Goal: Register for event/course

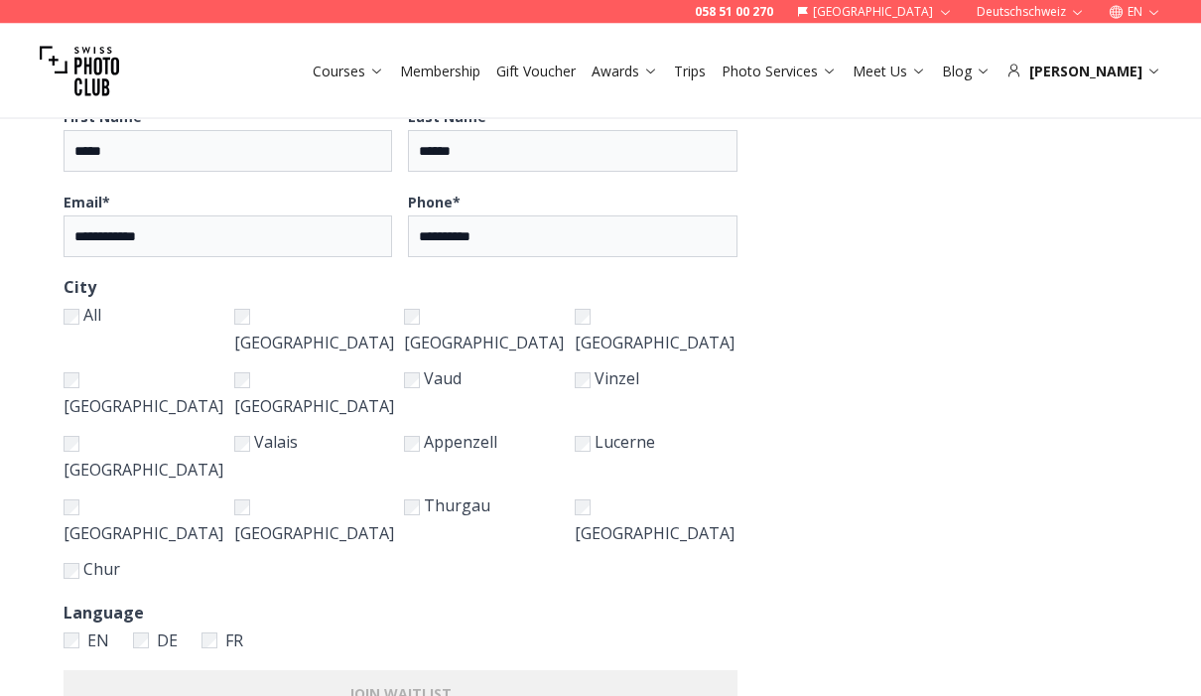
scroll to position [286, 0]
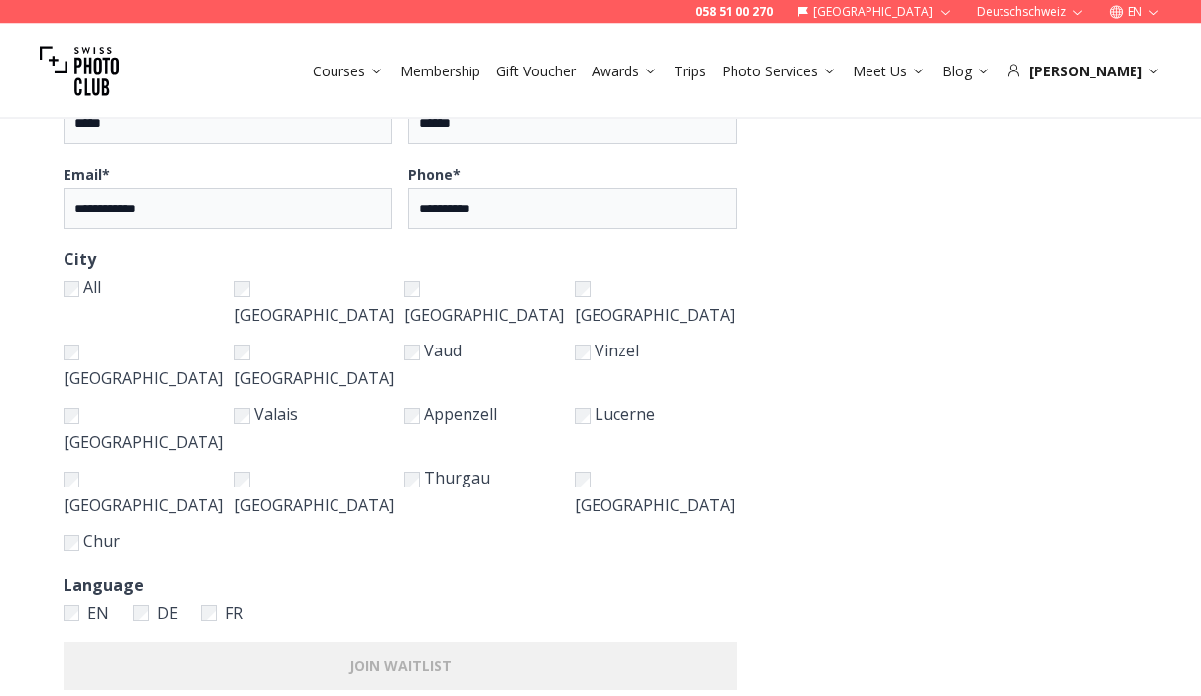
click at [321, 284] on label "[GEOGRAPHIC_DATA]" at bounding box center [315, 302] width 163 height 56
click at [181, 338] on label "[GEOGRAPHIC_DATA]" at bounding box center [145, 366] width 163 height 56
click at [181, 401] on label "[GEOGRAPHIC_DATA]" at bounding box center [145, 429] width 163 height 56
click at [176, 464] on label "[GEOGRAPHIC_DATA]" at bounding box center [145, 492] width 163 height 56
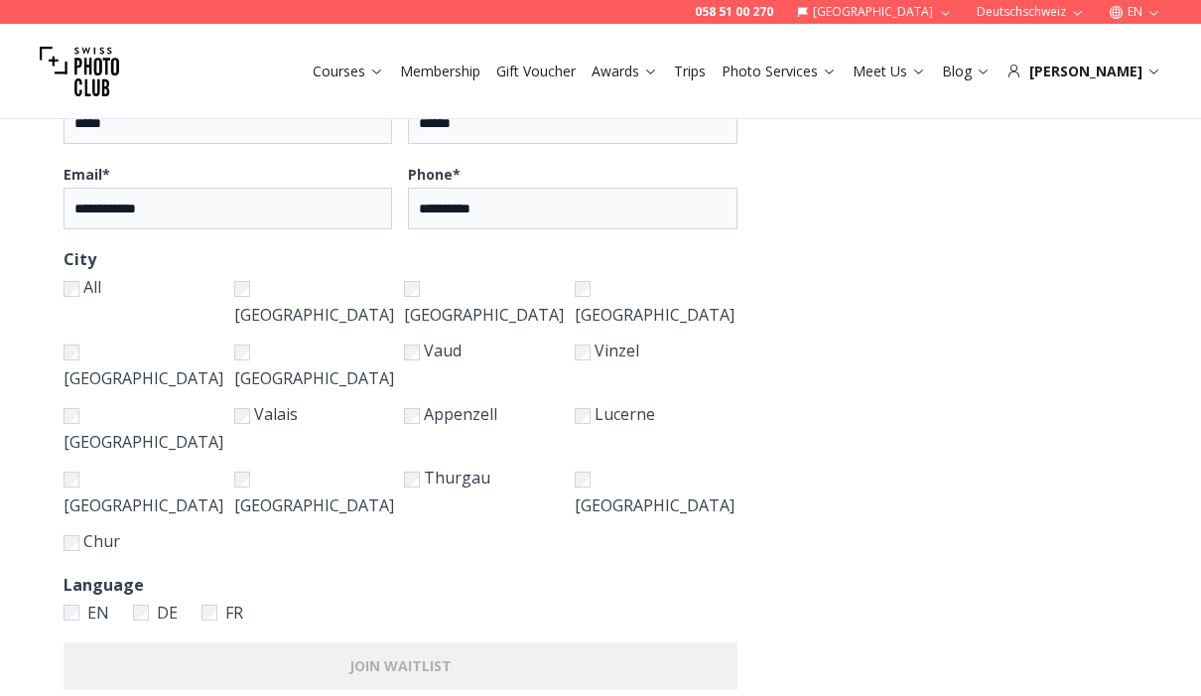
click at [454, 464] on label "Thurgau" at bounding box center [485, 492] width 163 height 56
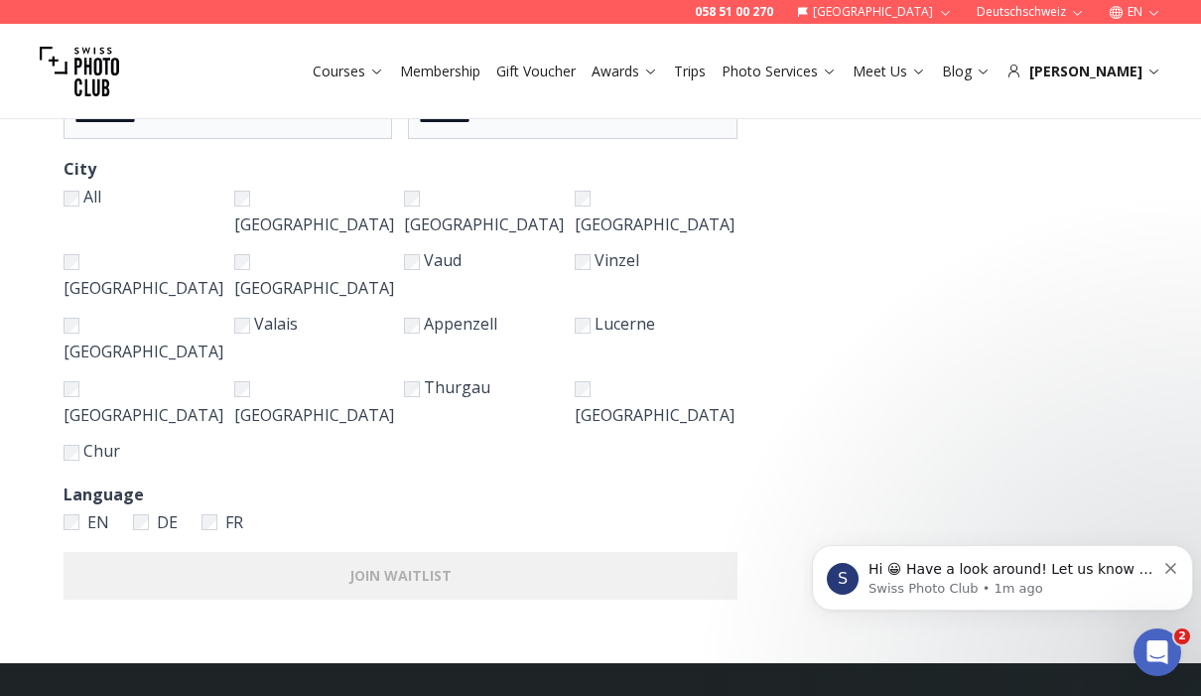
scroll to position [409, 0]
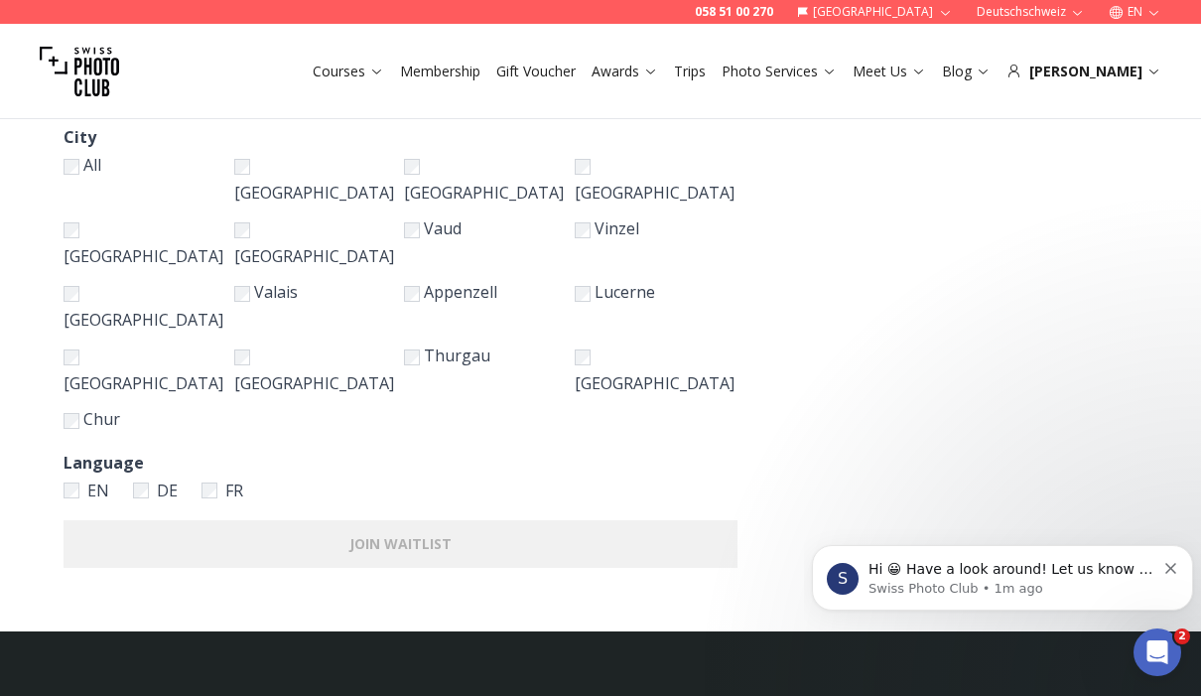
click at [791, 389] on form "**********" at bounding box center [600, 158] width 1201 height 945
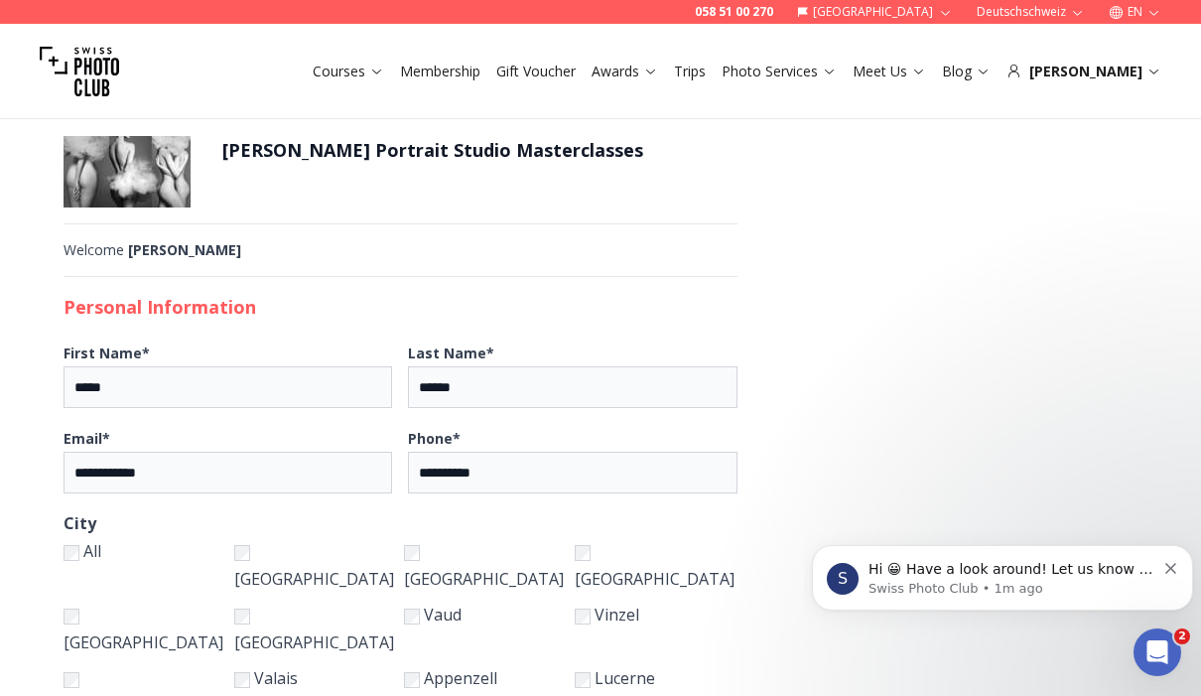
scroll to position [0, 0]
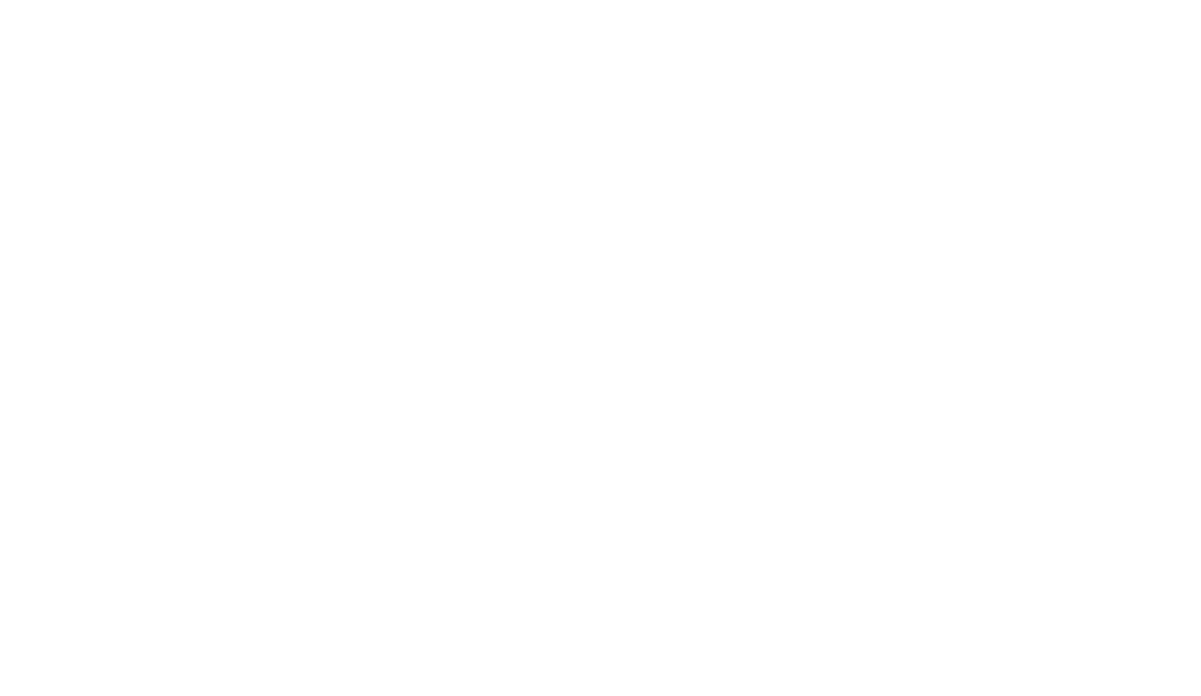
scroll to position [1, 0]
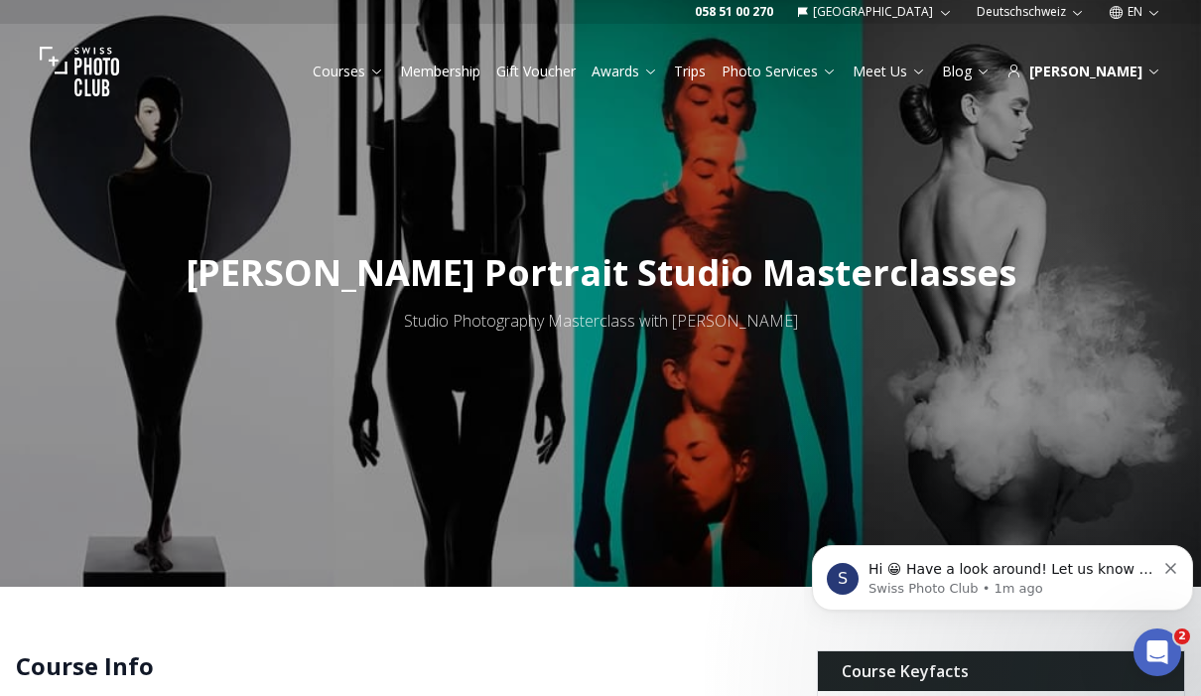
click at [1038, 587] on p "Swiss Photo Club • 1m ago" at bounding box center [1012, 589] width 287 height 18
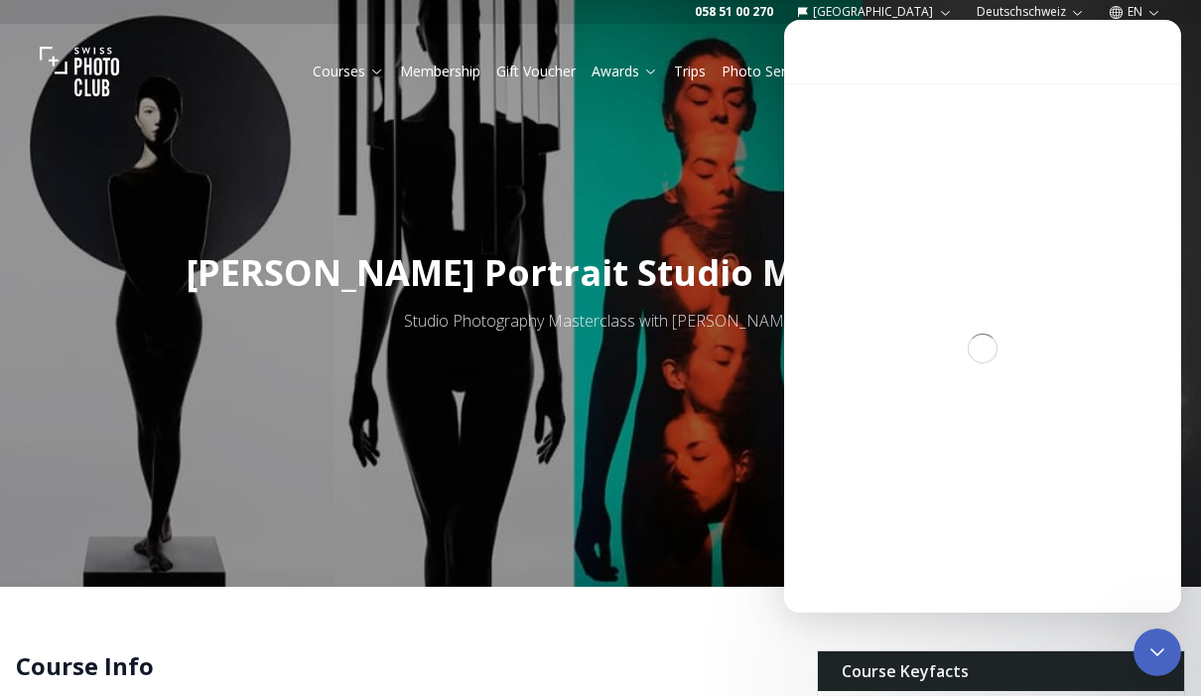
scroll to position [0, 0]
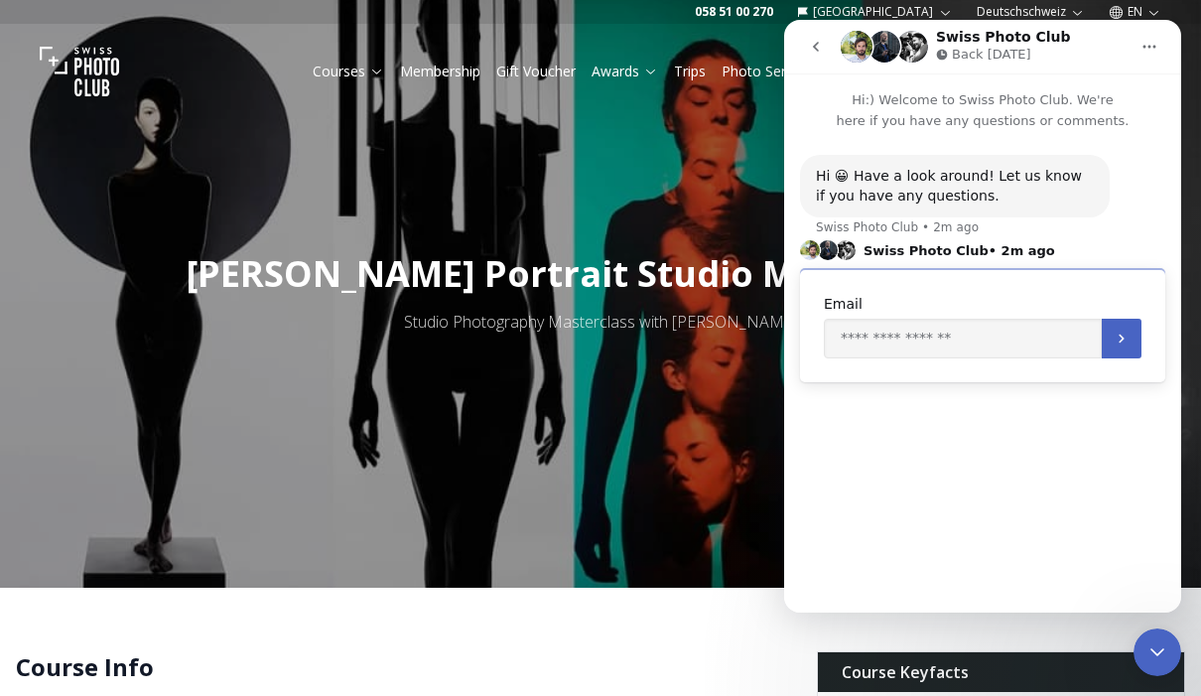
click at [1160, 640] on icon "Close Intercom Messenger" at bounding box center [1158, 652] width 24 height 24
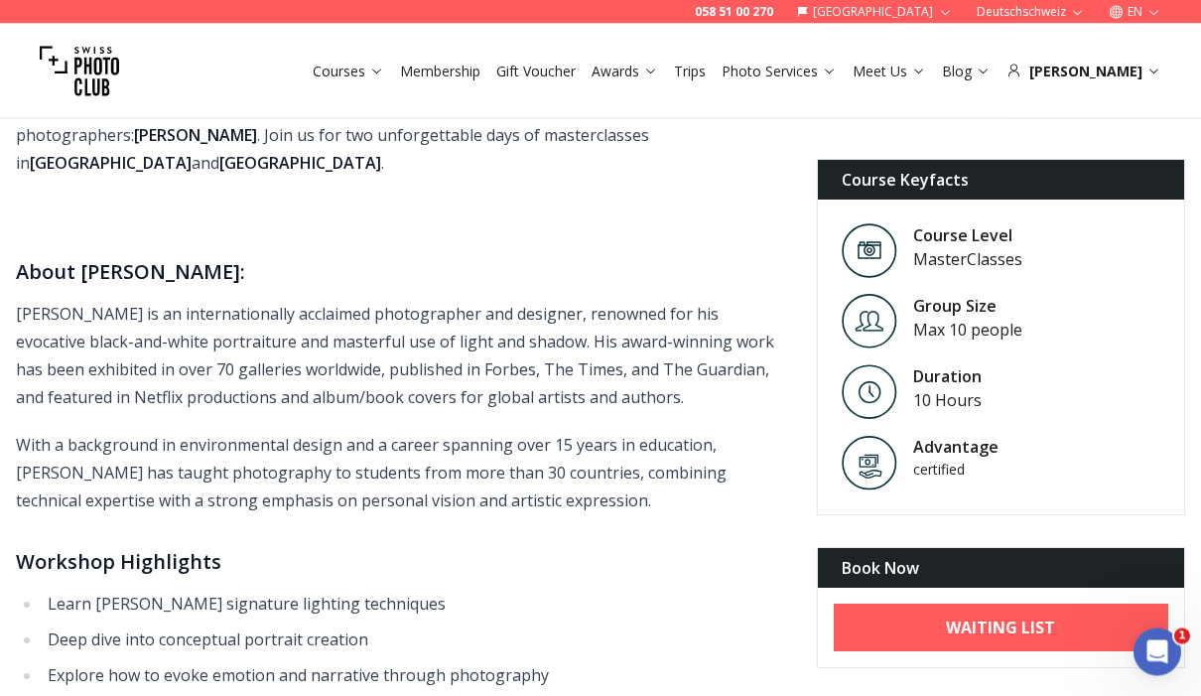
scroll to position [614, 0]
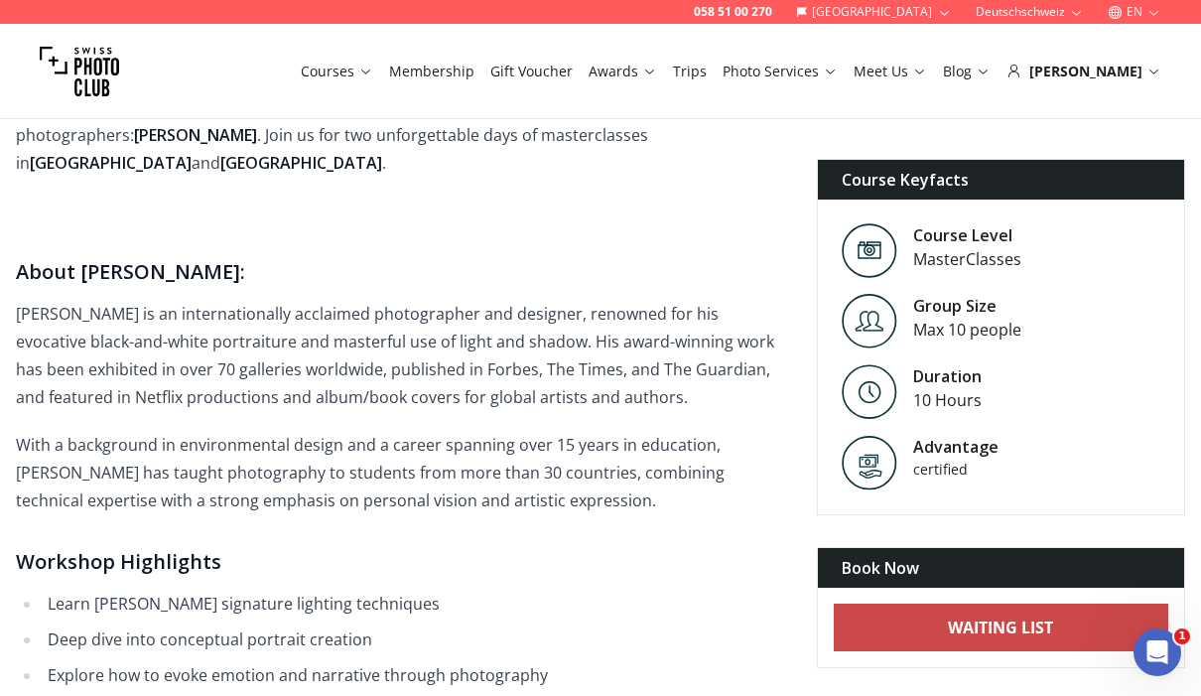
click at [1011, 626] on b "Waiting List" at bounding box center [1000, 628] width 105 height 24
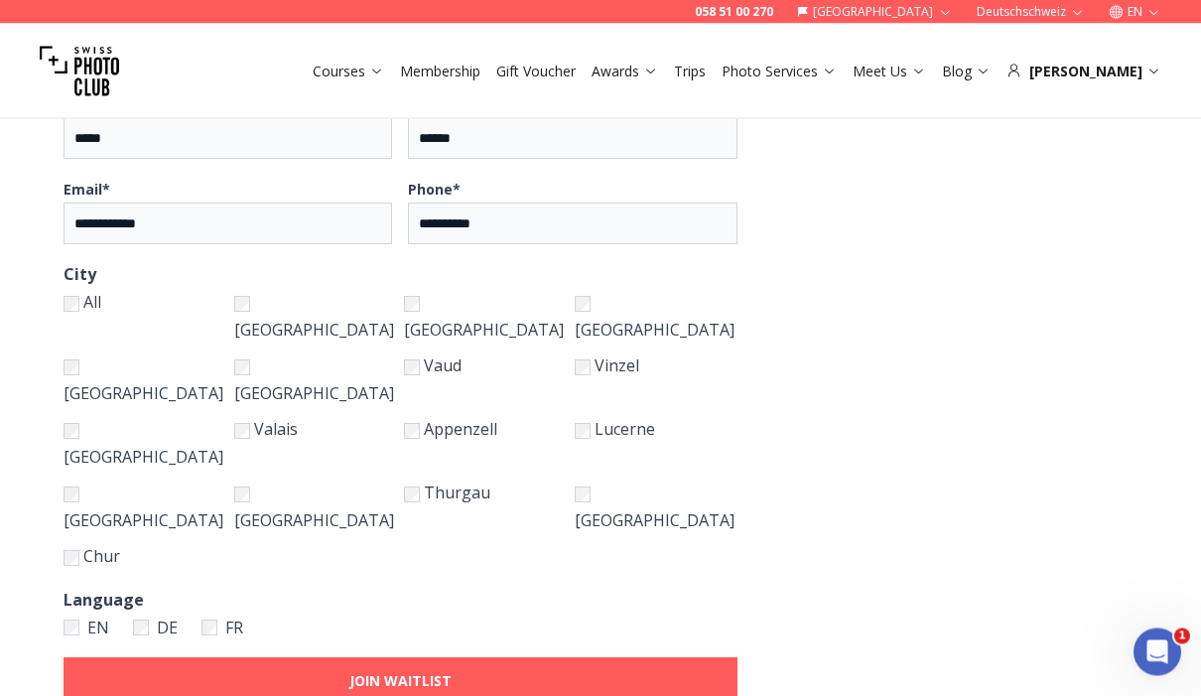
scroll to position [319, 0]
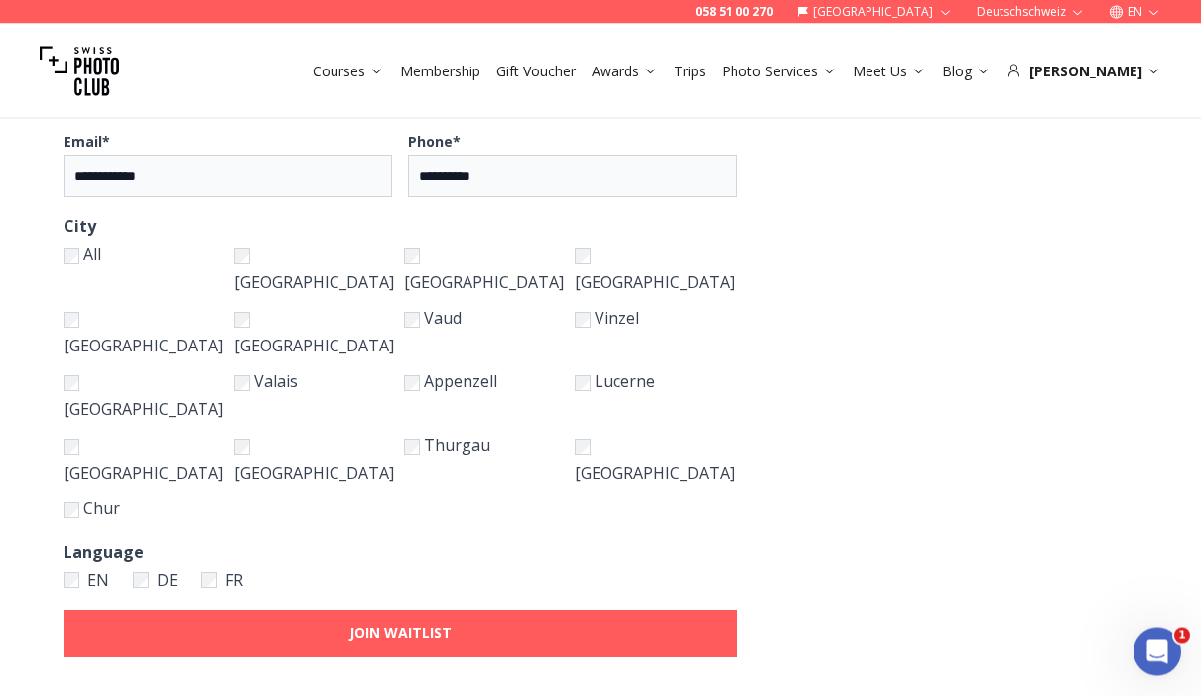
click at [158, 368] on label "[GEOGRAPHIC_DATA]" at bounding box center [145, 396] width 163 height 56
click at [152, 367] on div "**********" at bounding box center [400, 249] width 801 height 945
click at [158, 495] on label "Chur" at bounding box center [145, 509] width 163 height 28
click at [467, 432] on label "Thurgau" at bounding box center [485, 460] width 163 height 56
click at [149, 374] on div "**********" at bounding box center [400, 249] width 801 height 945
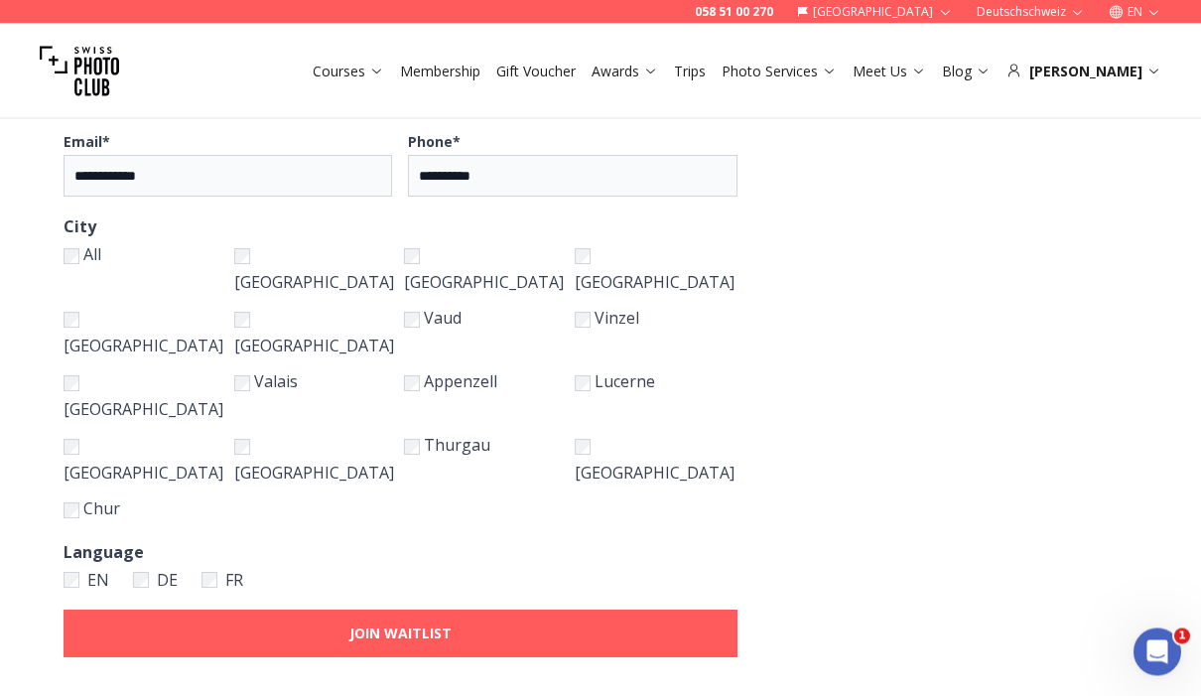
click at [445, 611] on button "JOIN WAITLIST" at bounding box center [401, 635] width 674 height 48
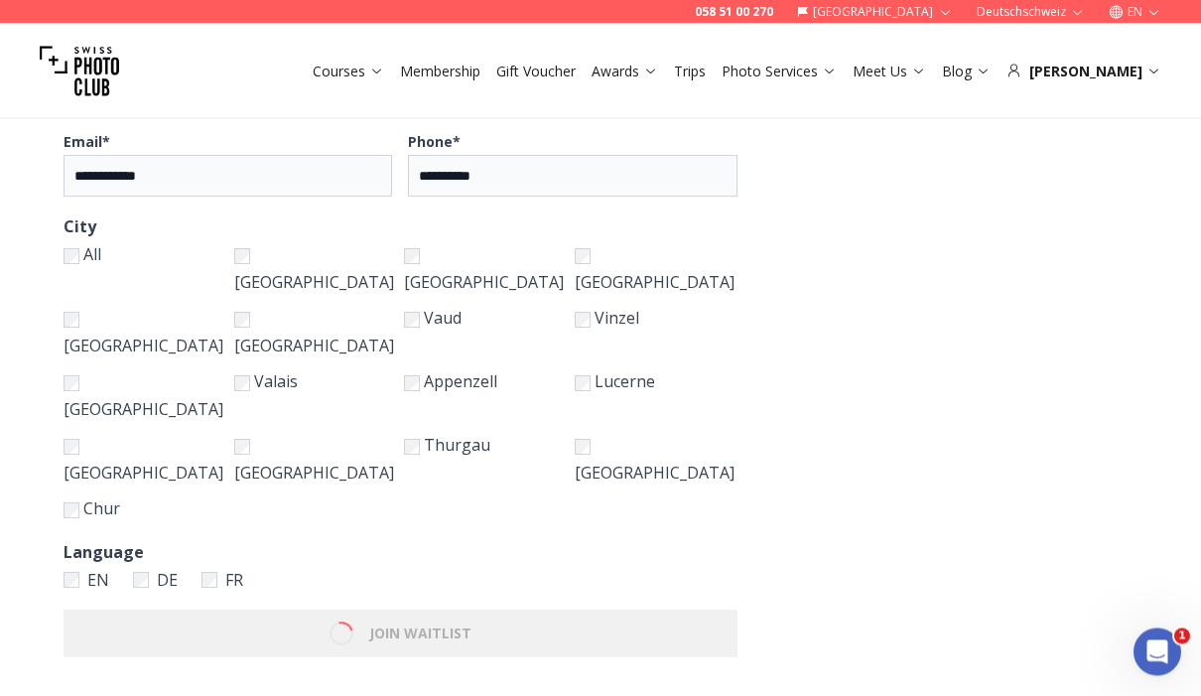
scroll to position [320, 0]
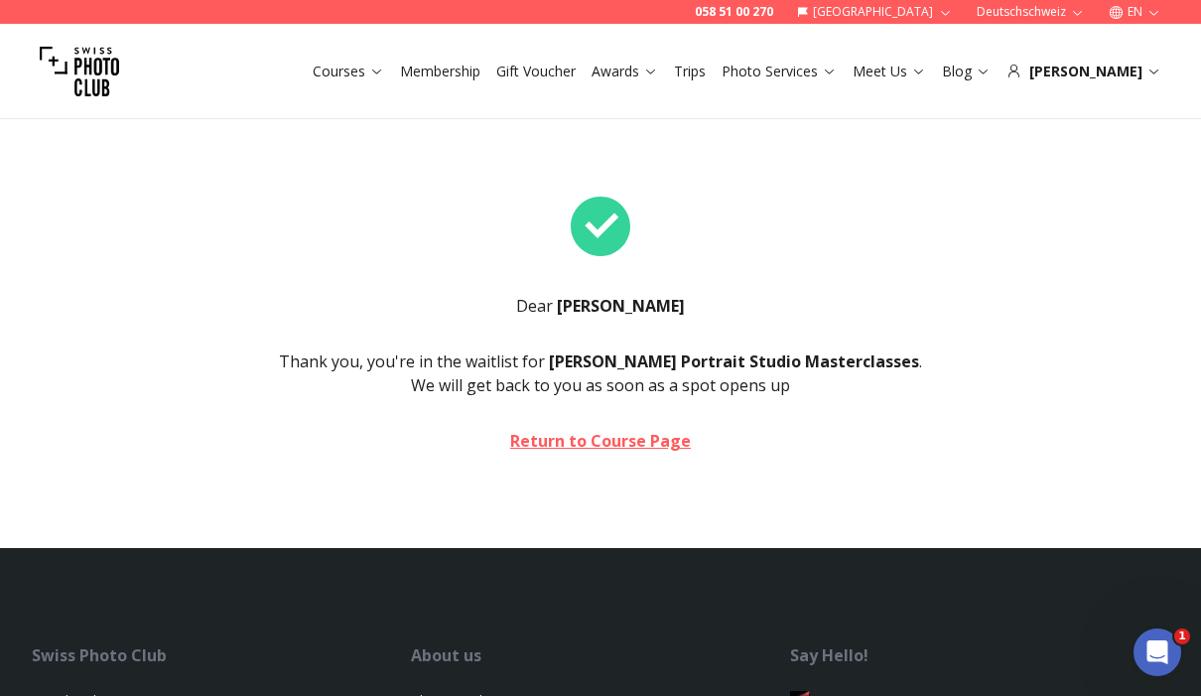
click at [384, 65] on link "Courses" at bounding box center [348, 72] width 71 height 20
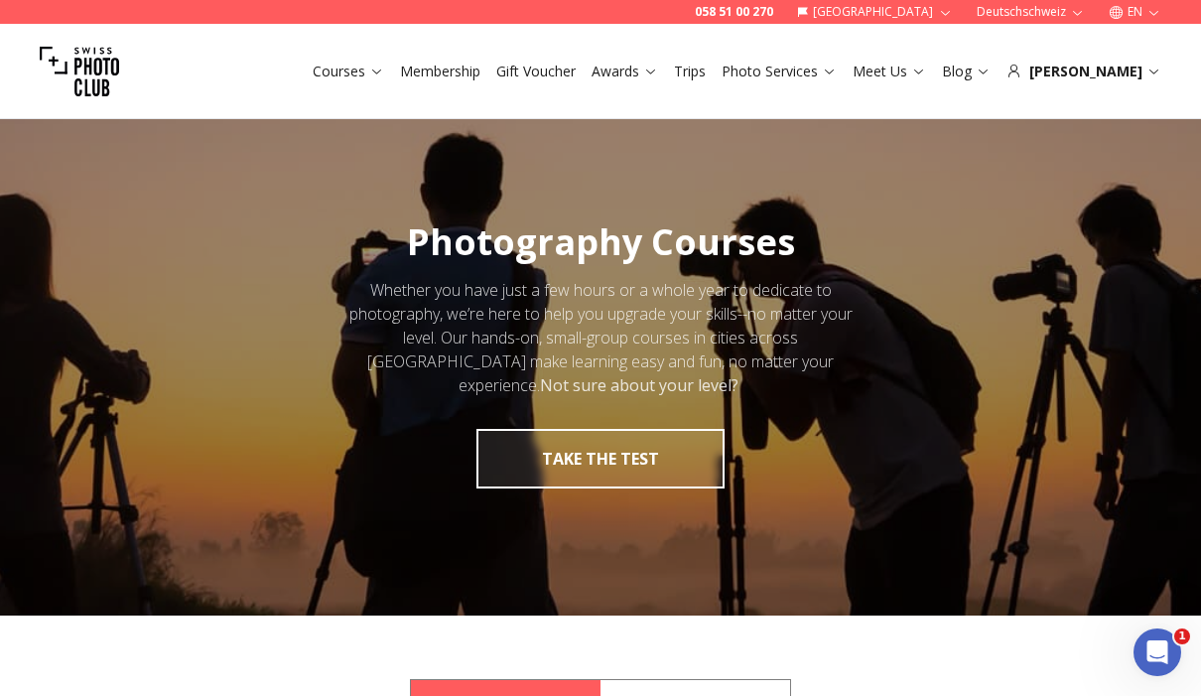
click at [481, 69] on link "Membership" at bounding box center [440, 72] width 80 height 20
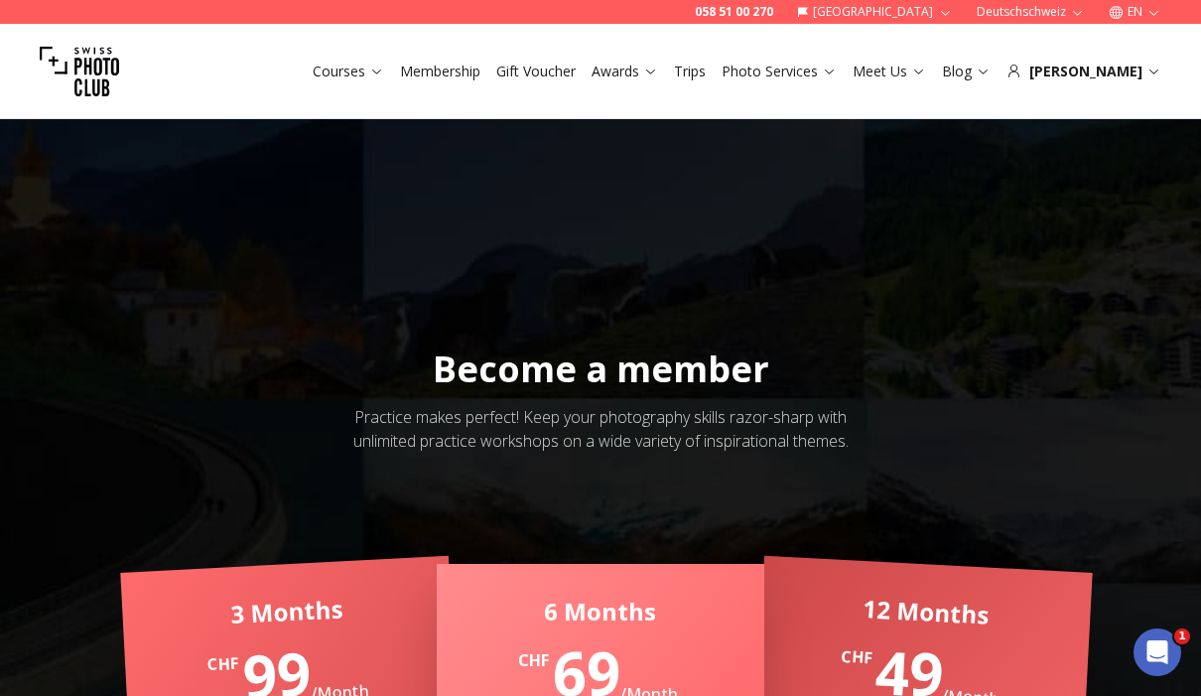
click at [384, 64] on link "Courses" at bounding box center [348, 72] width 71 height 20
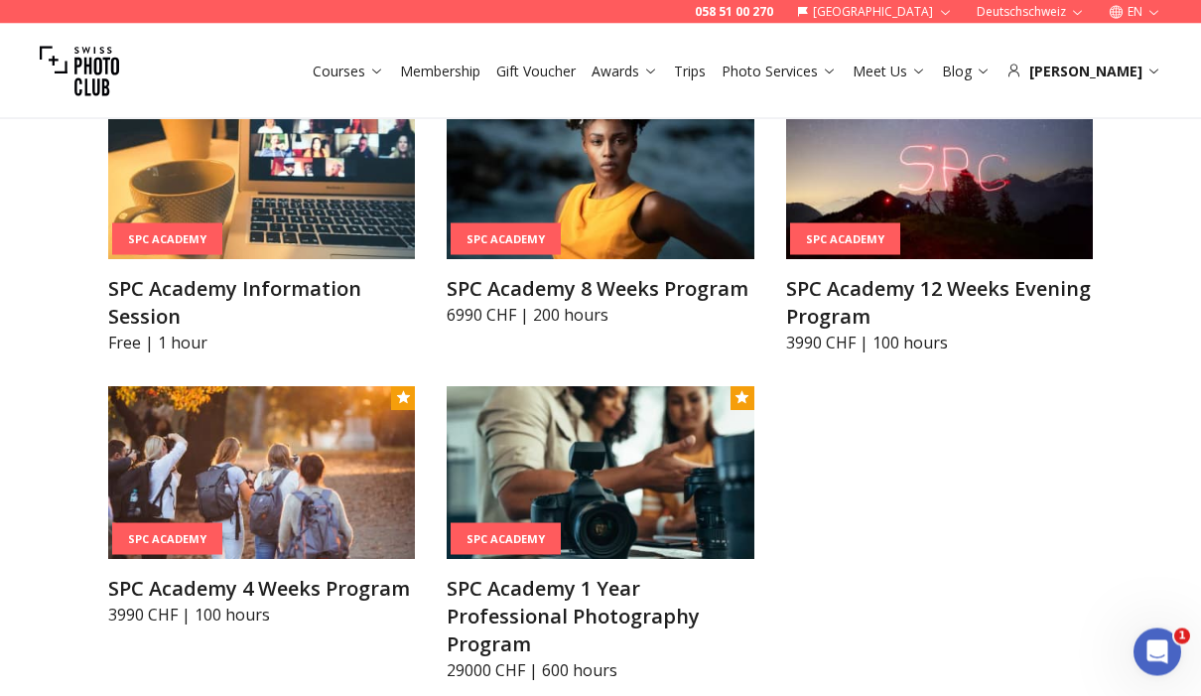
scroll to position [2066, 0]
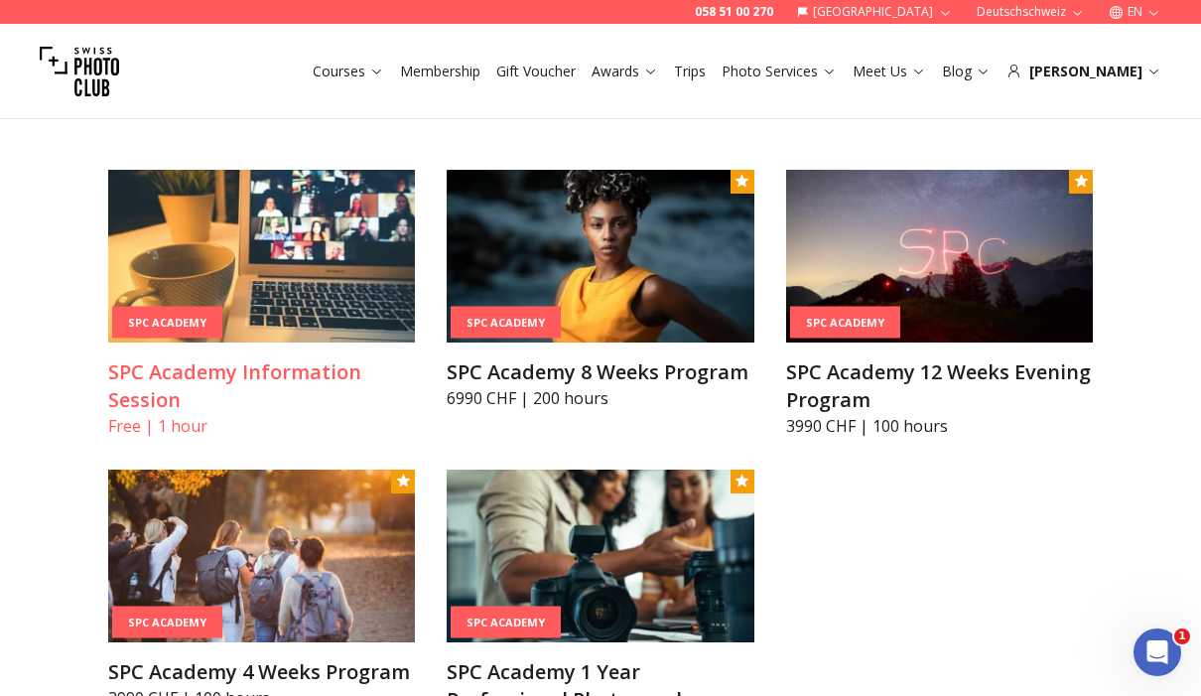
click at [186, 262] on img at bounding box center [261, 256] width 307 height 173
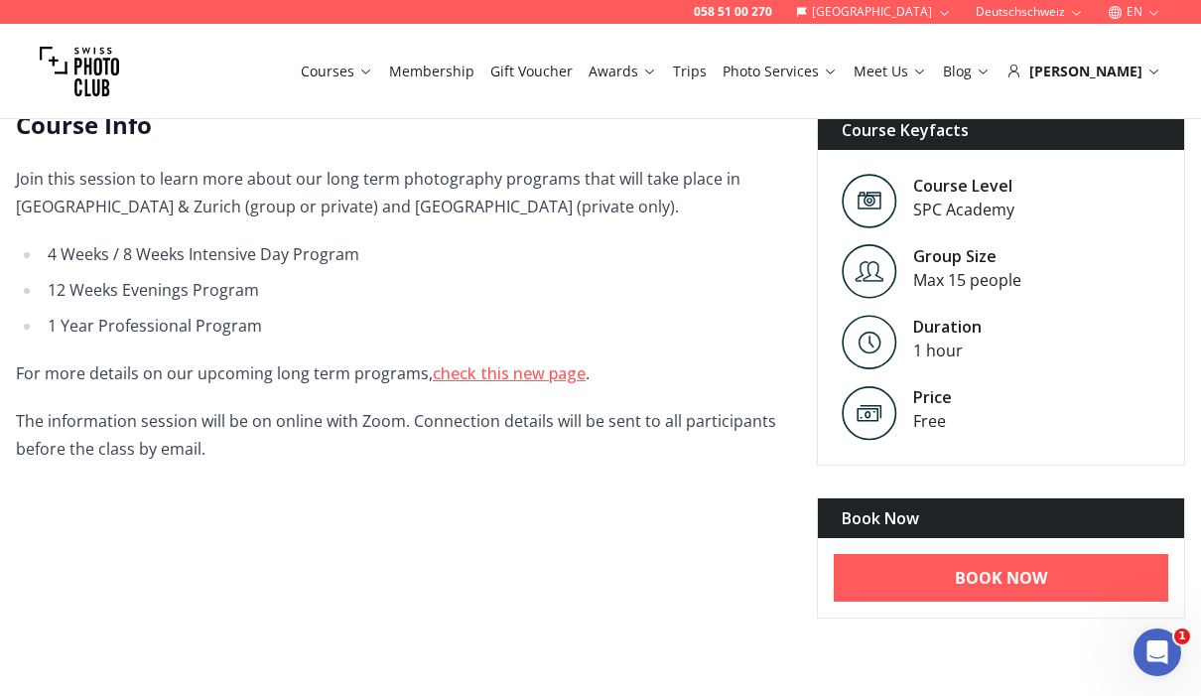
scroll to position [548, 0]
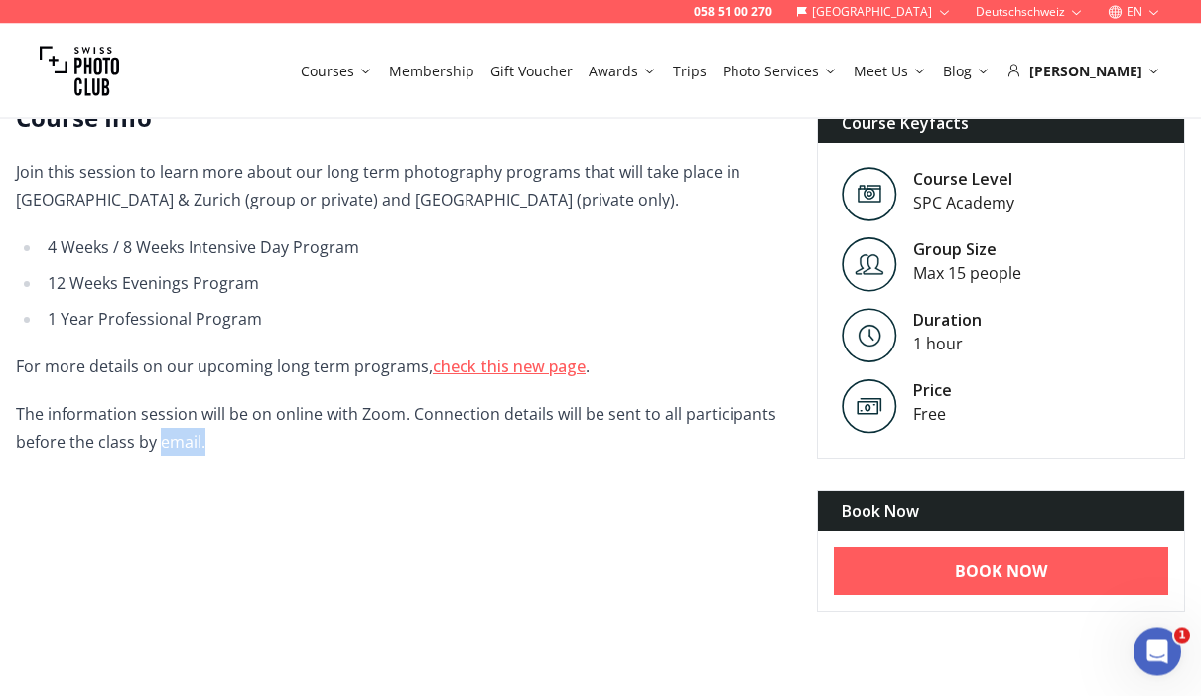
click at [246, 581] on div "Course Info Join this session to learn more about our long term photography pro…" at bounding box center [600, 357] width 1201 height 509
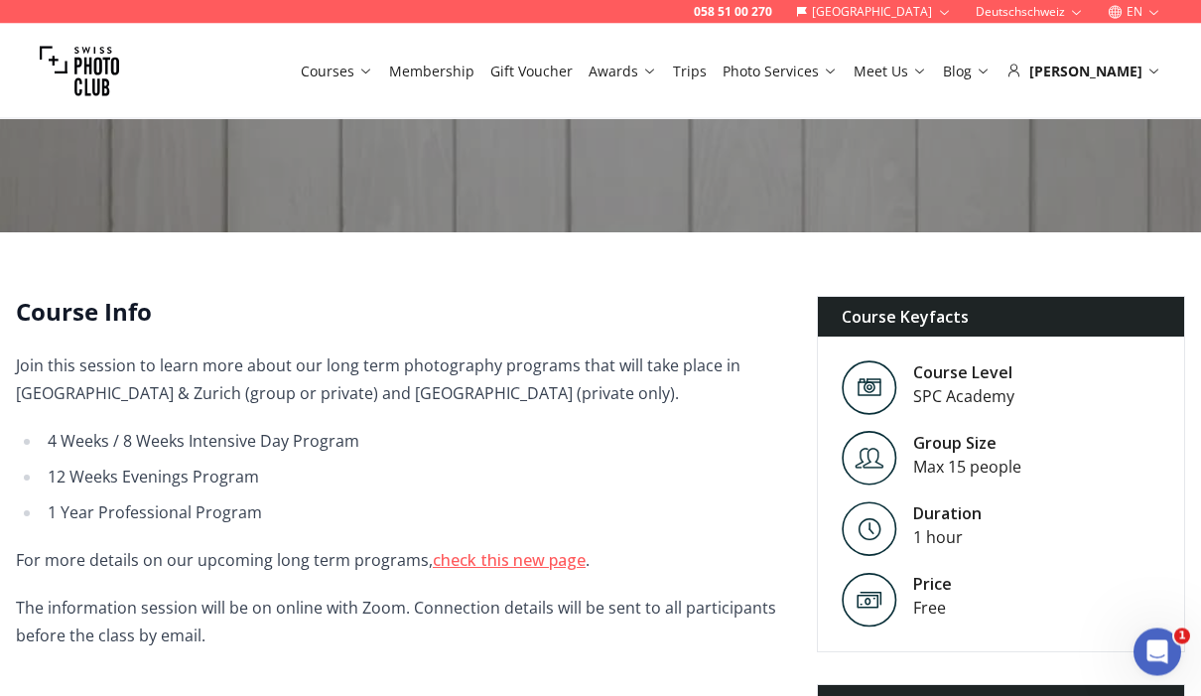
scroll to position [379, 0]
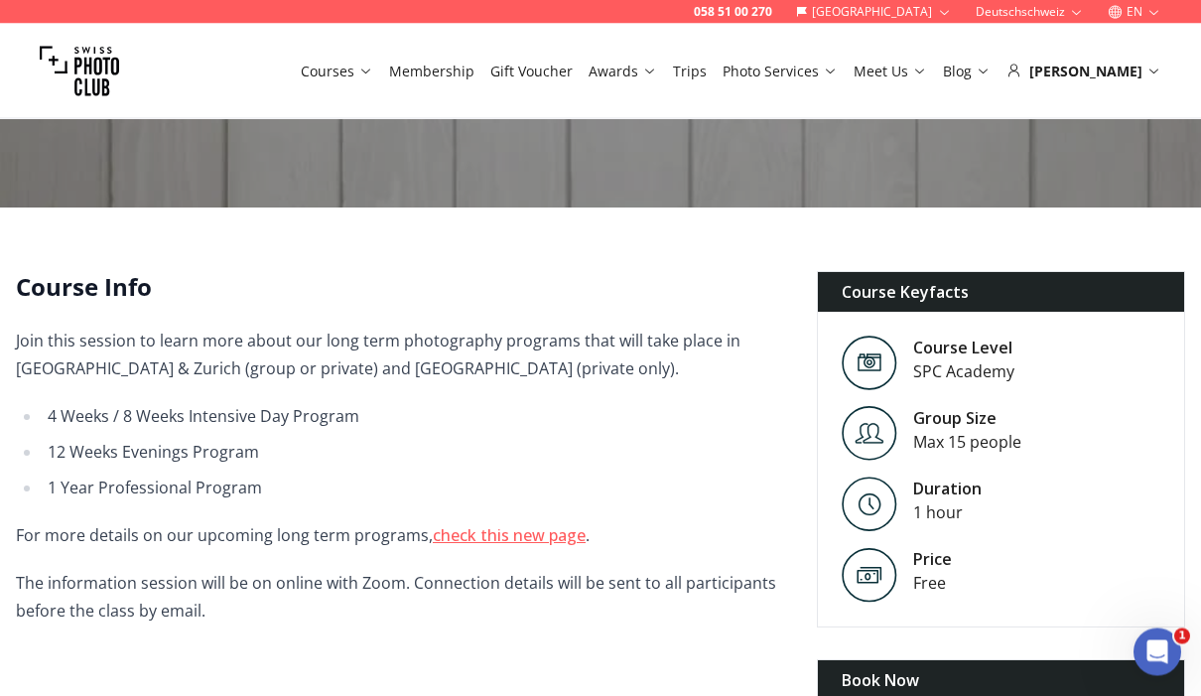
click at [511, 537] on link "check this new page" at bounding box center [509, 536] width 153 height 22
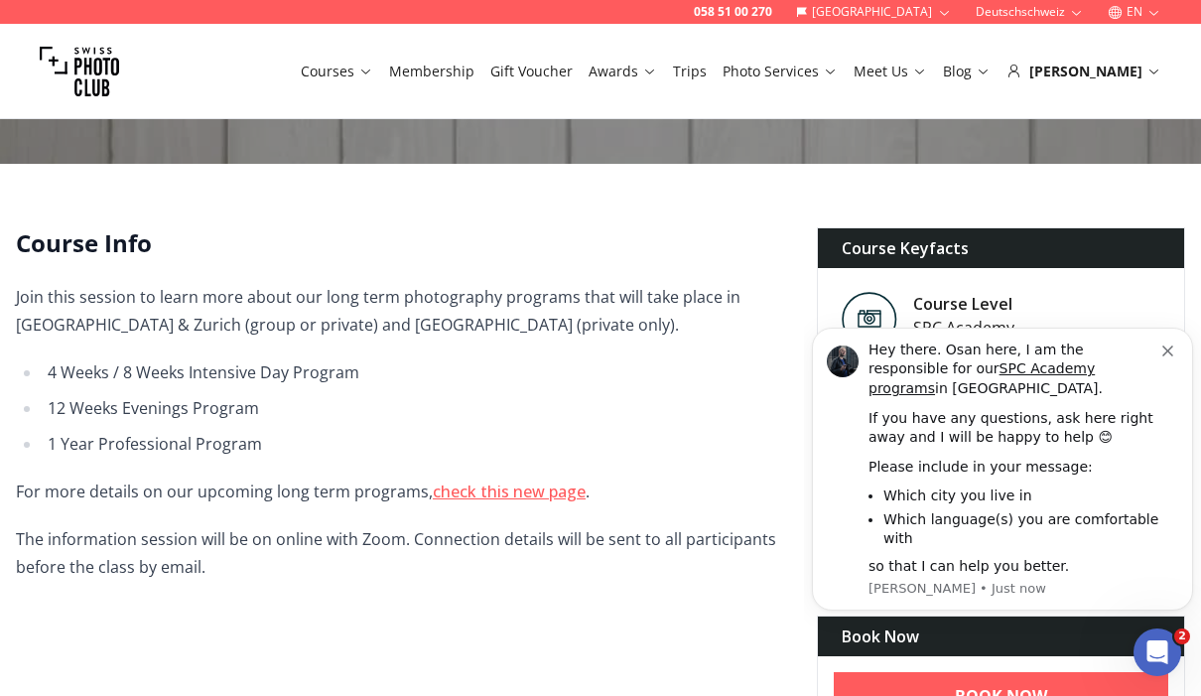
scroll to position [0, 0]
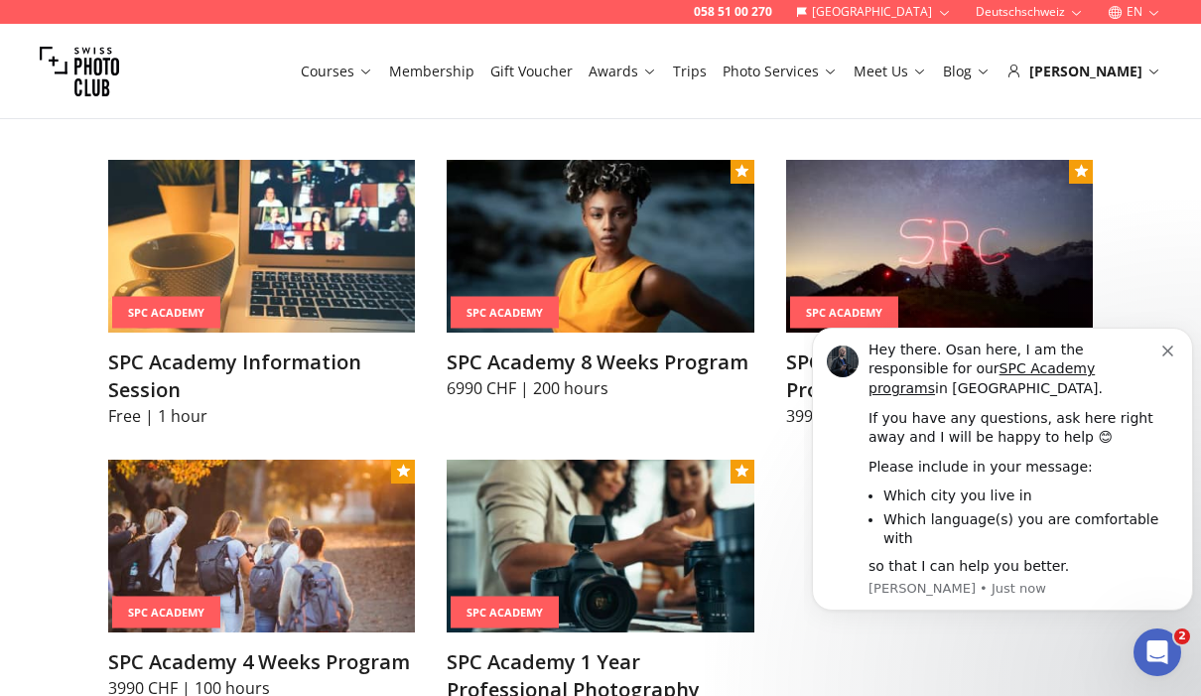
scroll to position [2084, 0]
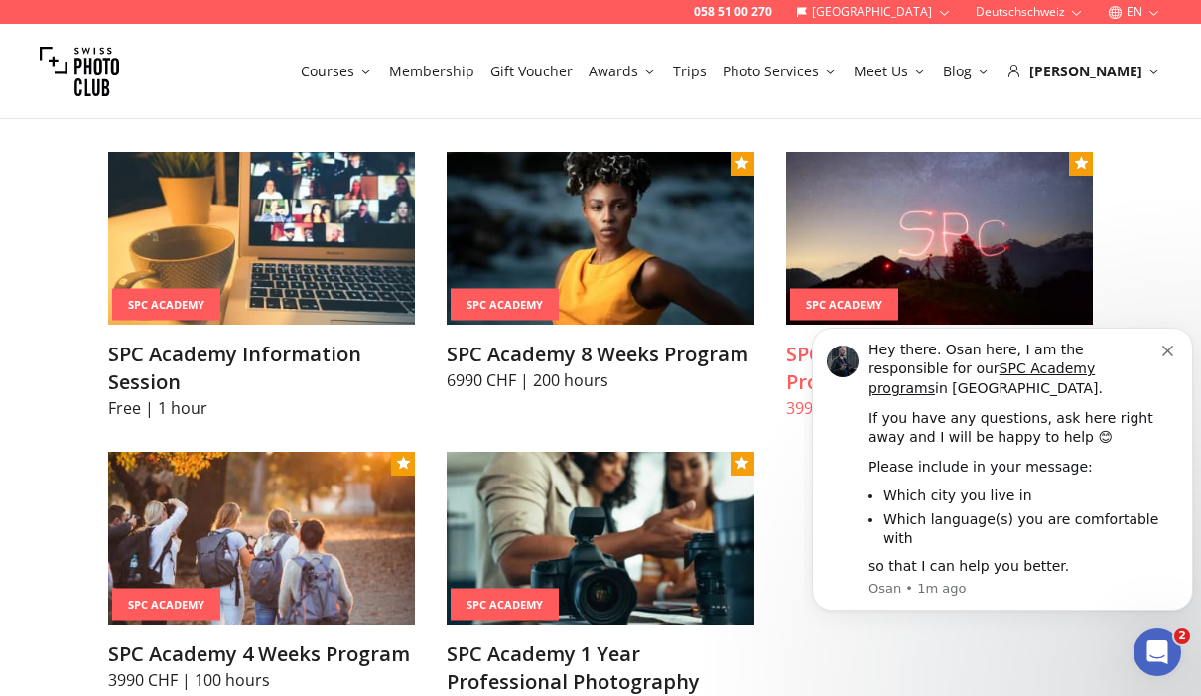
click at [1016, 265] on img at bounding box center [939, 238] width 307 height 173
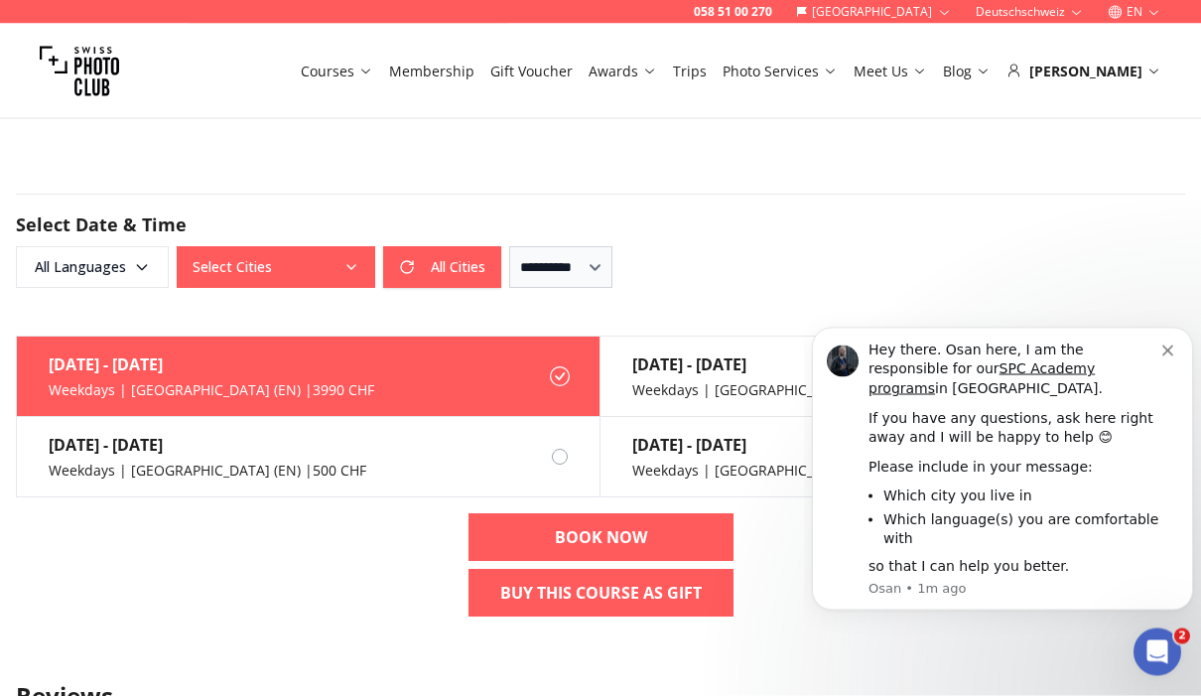
scroll to position [1356, 0]
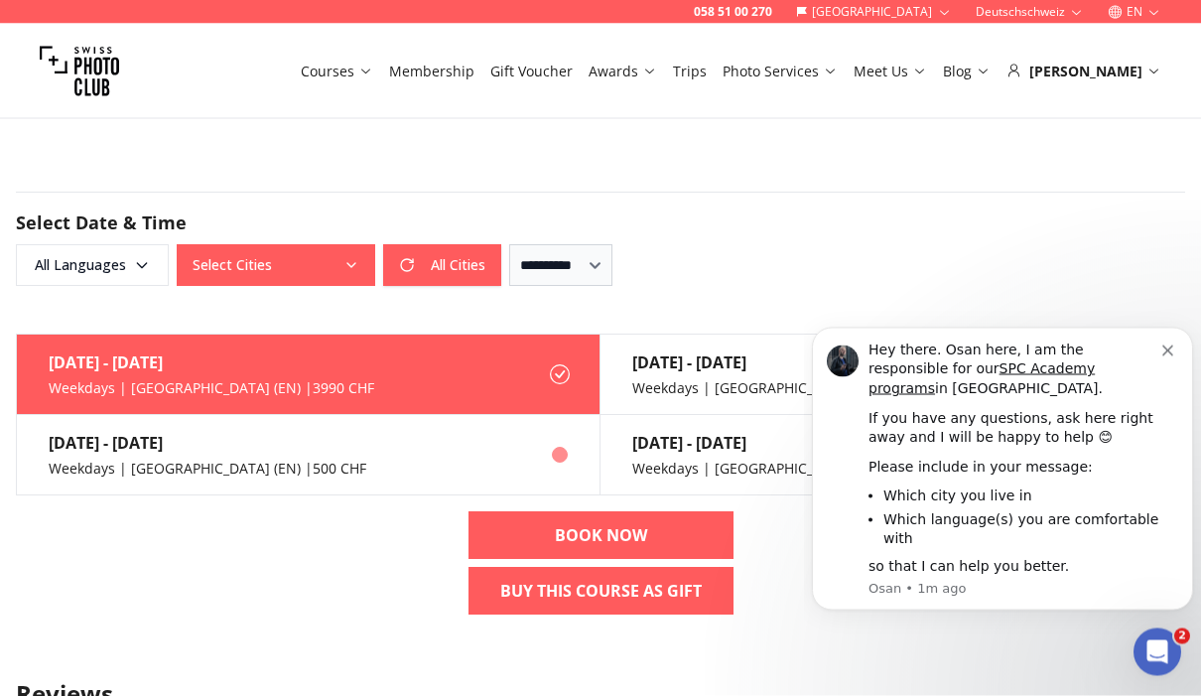
click at [434, 472] on label "[DATE] - [DATE] Weekdays | [GEOGRAPHIC_DATA] (EN) | 500 CHF" at bounding box center [309, 456] width 584 height 80
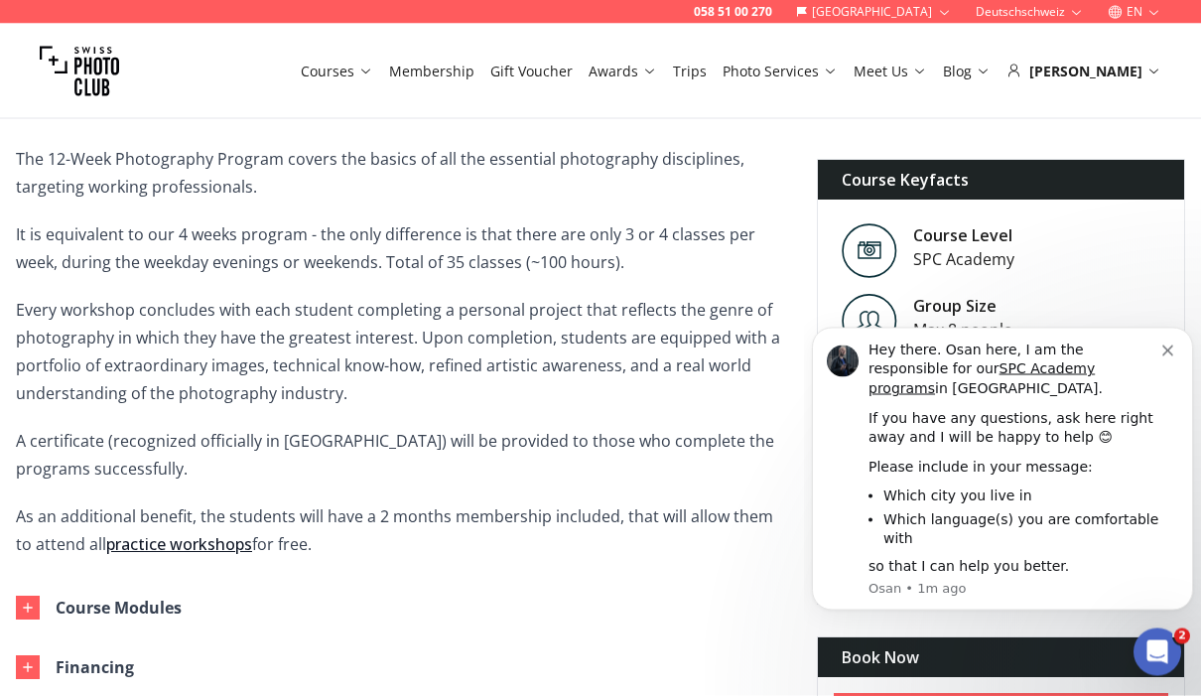
scroll to position [562, 0]
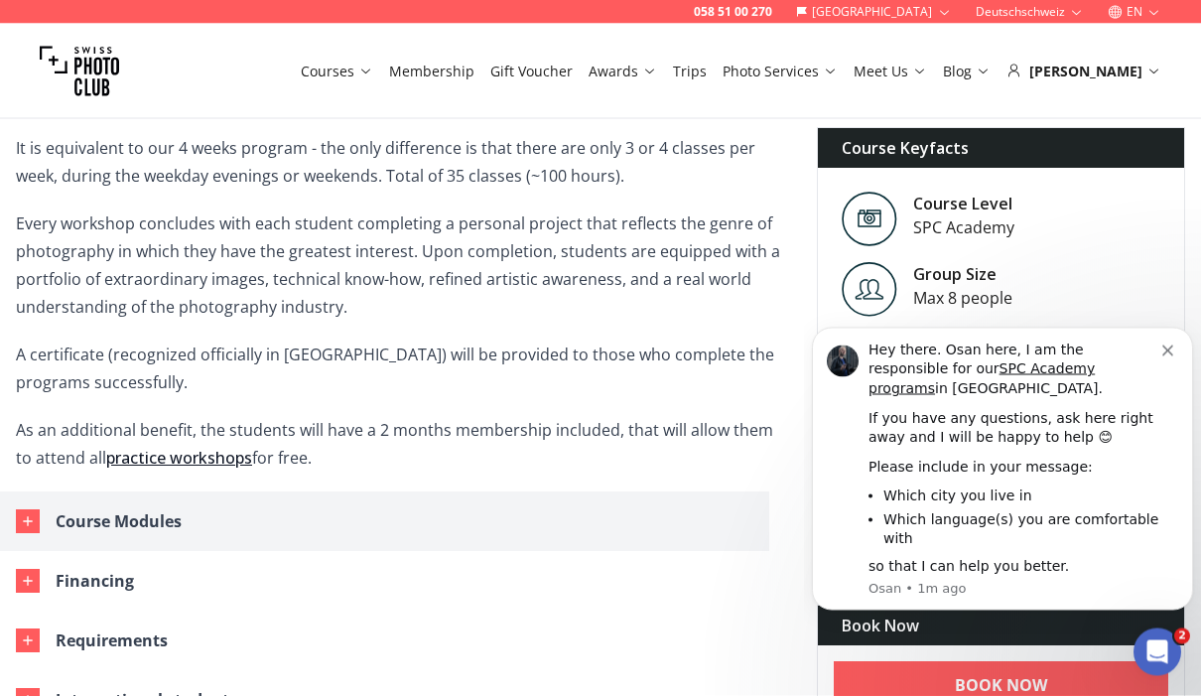
click at [26, 526] on icon "button" at bounding box center [28, 522] width 16 height 16
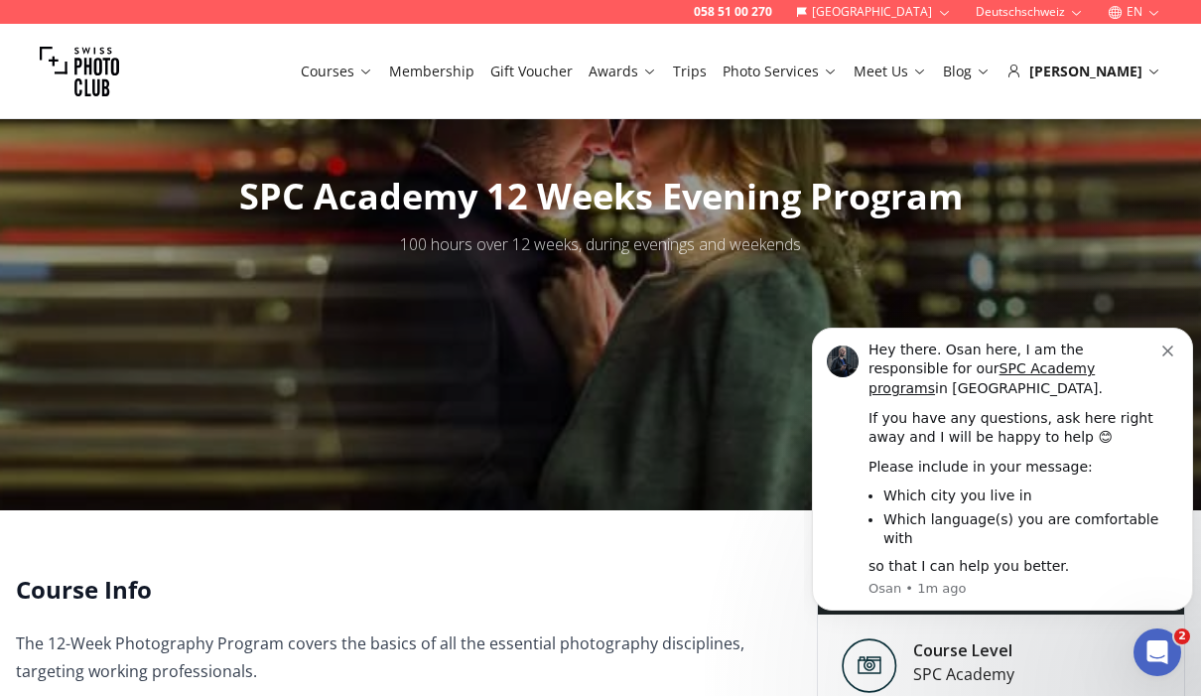
scroll to position [0, 0]
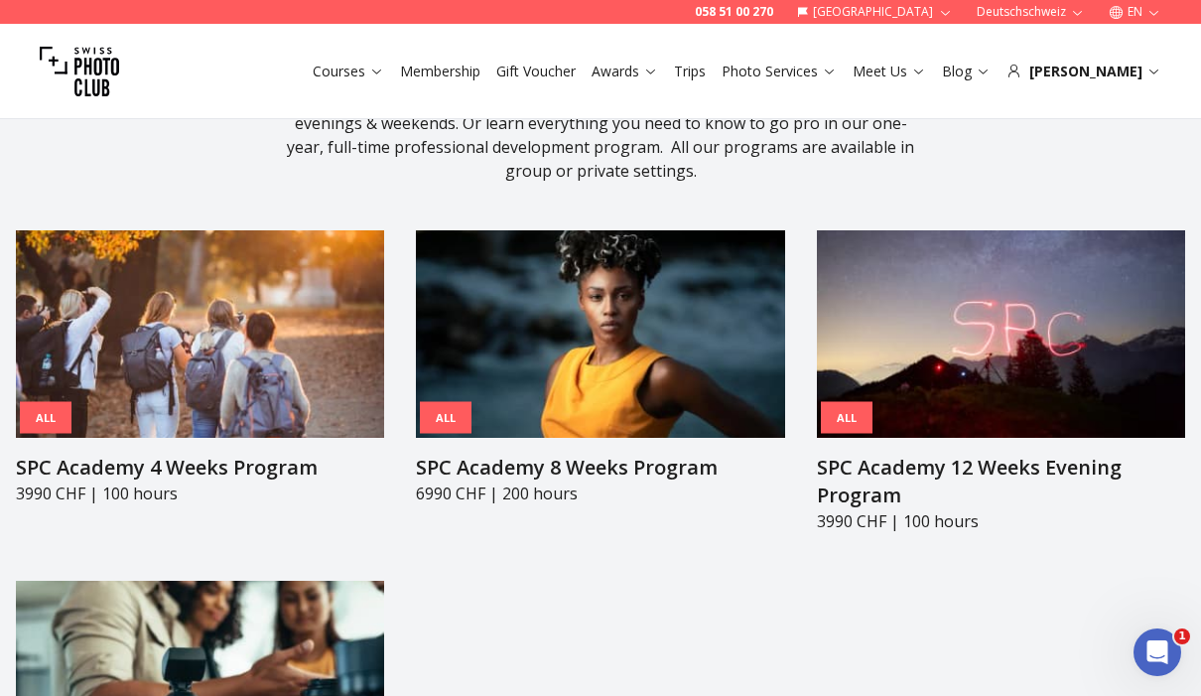
scroll to position [2064, 0]
click at [675, 328] on img at bounding box center [600, 335] width 368 height 208
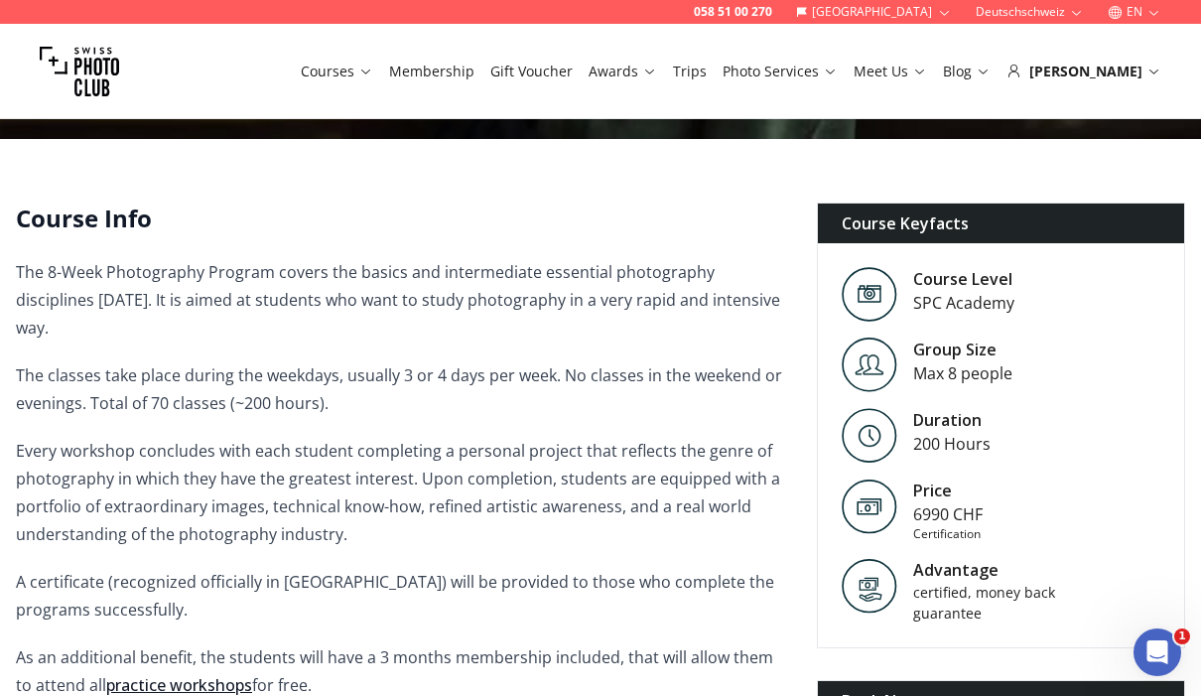
scroll to position [388, 0]
